Goal: Complete application form

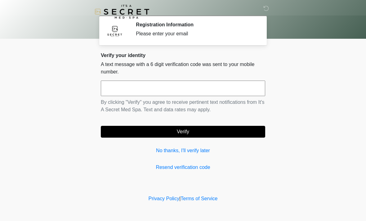
click at [233, 89] on input "text" at bounding box center [183, 88] width 164 height 15
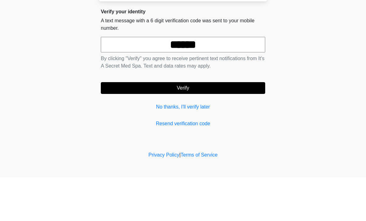
type input "******"
click at [242, 126] on button "Verify" at bounding box center [183, 132] width 164 height 12
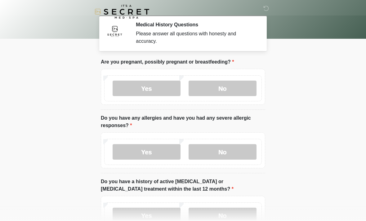
click at [238, 87] on label "No" at bounding box center [222, 88] width 68 height 15
click at [232, 151] on label "No" at bounding box center [222, 151] width 68 height 15
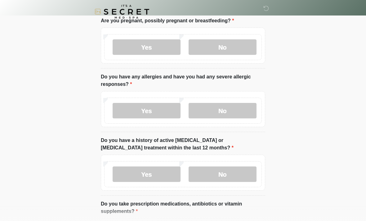
scroll to position [47, 0]
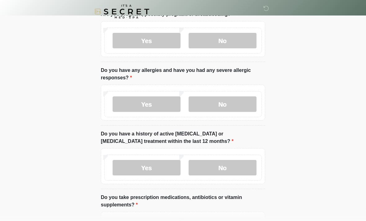
click at [231, 169] on label "No" at bounding box center [222, 167] width 68 height 15
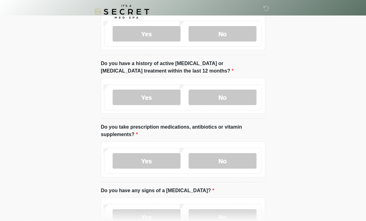
scroll to position [118, 0]
click at [240, 155] on label "No" at bounding box center [222, 160] width 68 height 15
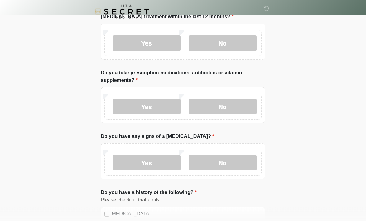
scroll to position [172, 0]
click at [236, 163] on label "No" at bounding box center [222, 162] width 68 height 15
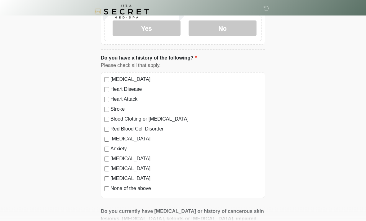
scroll to position [307, 0]
click at [132, 190] on label "None of the above" at bounding box center [185, 188] width 151 height 7
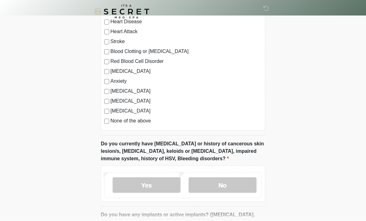
scroll to position [374, 0]
click at [233, 184] on label "No" at bounding box center [222, 184] width 68 height 15
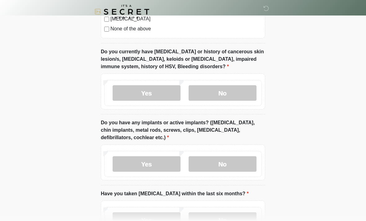
scroll to position [468, 0]
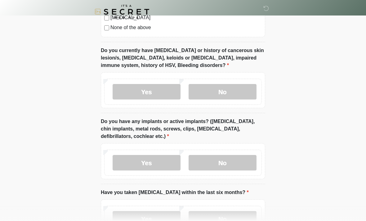
click at [234, 159] on label "No" at bounding box center [222, 162] width 68 height 15
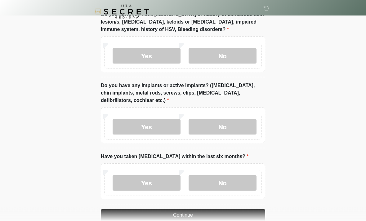
scroll to position [503, 0]
click at [233, 183] on label "No" at bounding box center [222, 182] width 68 height 15
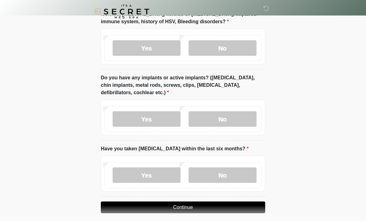
scroll to position [516, 0]
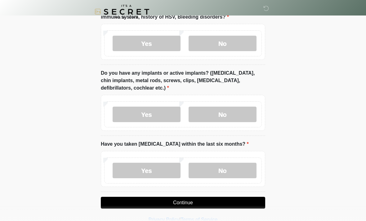
click at [246, 202] on button "Continue" at bounding box center [183, 203] width 164 height 12
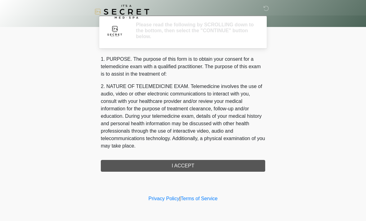
scroll to position [0, 0]
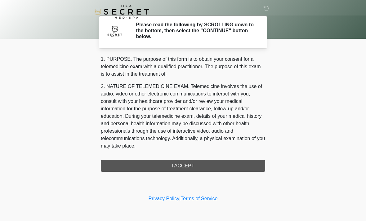
click at [235, 165] on div "1. PURPOSE. The purpose of this form is to obtain your consent for a telemedici…" at bounding box center [183, 113] width 164 height 116
click at [205, 162] on div "1. PURPOSE. The purpose of this form is to obtain your consent for a telemedici…" at bounding box center [183, 113] width 164 height 116
click at [190, 165] on div "1. PURPOSE. The purpose of this form is to obtain your consent for a telemedici…" at bounding box center [183, 113] width 164 height 116
click at [202, 165] on div "1. PURPOSE. The purpose of this form is to obtain your consent for a telemedici…" at bounding box center [183, 113] width 164 height 116
click at [179, 161] on div "1. PURPOSE. The purpose of this form is to obtain your consent for a telemedici…" at bounding box center [183, 113] width 164 height 116
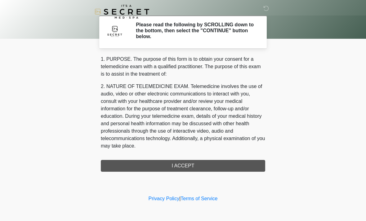
click at [179, 161] on div "1. PURPOSE. The purpose of this form is to obtain your consent for a telemedici…" at bounding box center [183, 113] width 164 height 116
click at [182, 163] on div "1. PURPOSE. The purpose of this form is to obtain your consent for a telemedici…" at bounding box center [183, 113] width 164 height 116
click at [184, 157] on div "1. PURPOSE. The purpose of this form is to obtain your consent for a telemedici…" at bounding box center [183, 113] width 164 height 116
click at [184, 168] on div "1. PURPOSE. The purpose of this form is to obtain your consent for a telemedici…" at bounding box center [183, 113] width 164 height 116
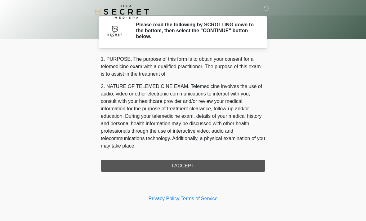
click at [184, 168] on div "1. PURPOSE. The purpose of this form is to obtain your consent for a telemedici…" at bounding box center [183, 113] width 164 height 116
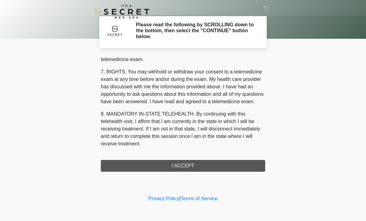
click at [184, 167] on div "1. PURPOSE. The purpose of this form is to obtain your consent for a telemedici…" at bounding box center [183, 113] width 164 height 116
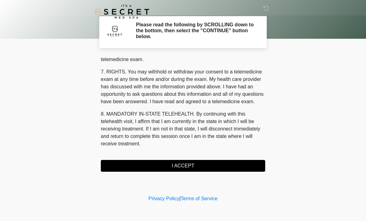
click at [183, 167] on button "I ACCEPT" at bounding box center [183, 166] width 164 height 12
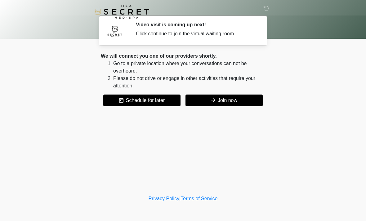
click at [220, 100] on button "Join now" at bounding box center [223, 101] width 77 height 12
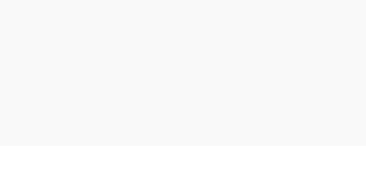
scroll to position [2, 0]
